Goal: Entertainment & Leisure: Consume media (video, audio)

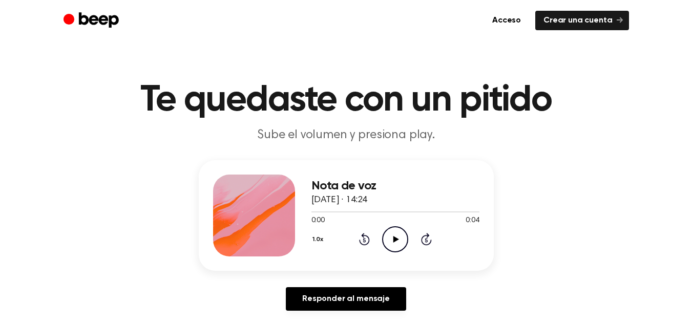
click at [387, 243] on icon "Play Audio" at bounding box center [395, 239] width 26 height 26
click at [394, 244] on icon "Play Audio" at bounding box center [395, 239] width 26 height 26
click at [390, 237] on icon "Play Audio" at bounding box center [395, 239] width 26 height 26
click at [403, 238] on icon "Play Audio" at bounding box center [395, 239] width 26 height 26
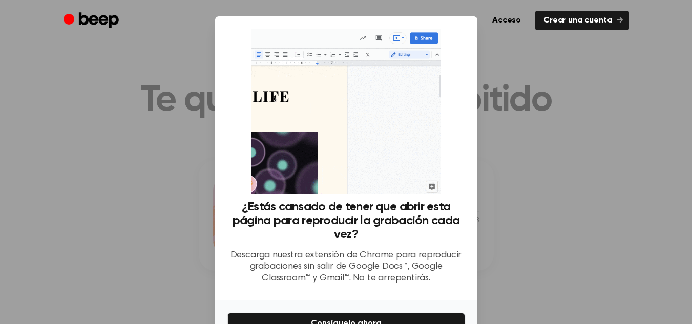
scroll to position [59, 0]
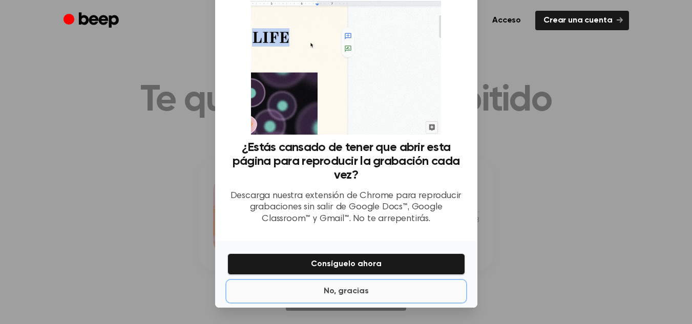
click at [342, 289] on font "No, gracias" at bounding box center [346, 291] width 45 height 8
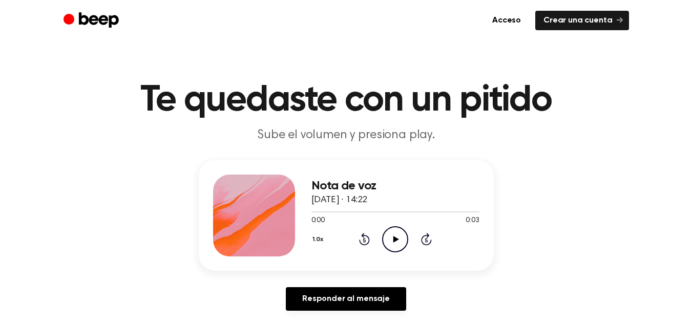
click at [387, 237] on icon "Play Audio" at bounding box center [395, 239] width 26 height 26
click at [391, 238] on icon "Play Audio" at bounding box center [395, 239] width 26 height 26
click at [319, 213] on div at bounding box center [395, 211] width 168 height 8
